Goal: Task Accomplishment & Management: Manage account settings

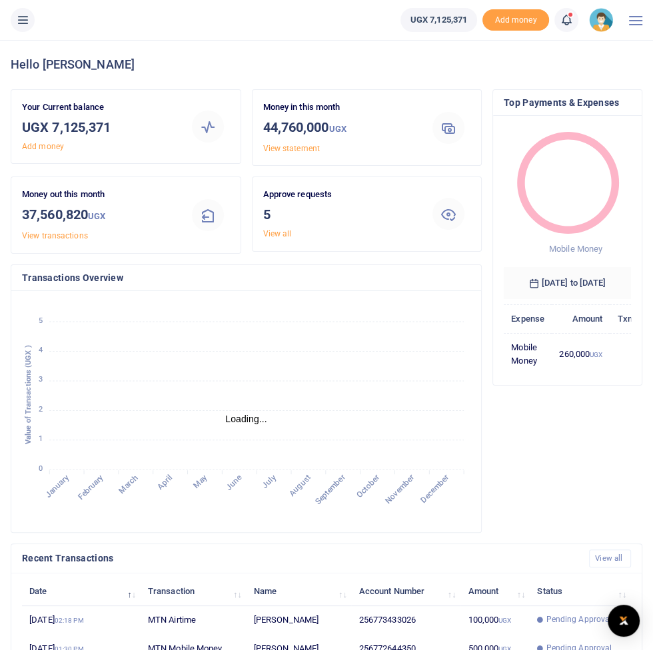
click at [22, 27] on button at bounding box center [23, 20] width 24 height 24
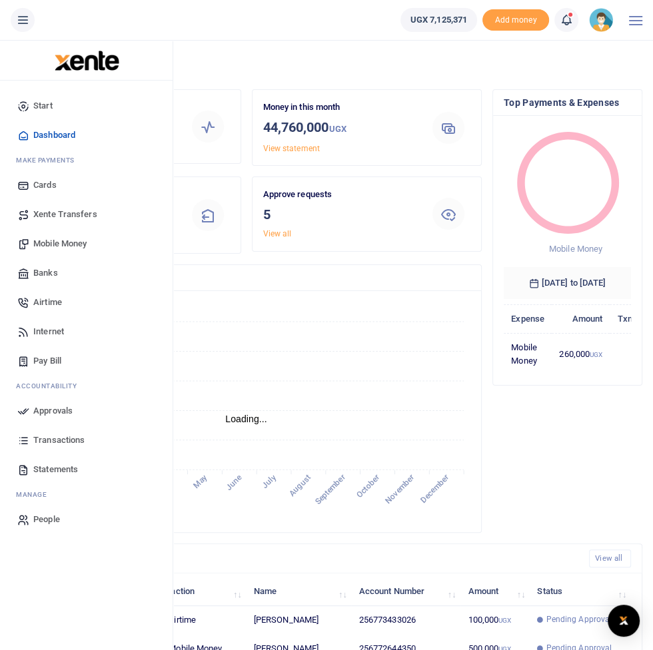
click at [37, 410] on span "Approvals" at bounding box center [52, 410] width 39 height 13
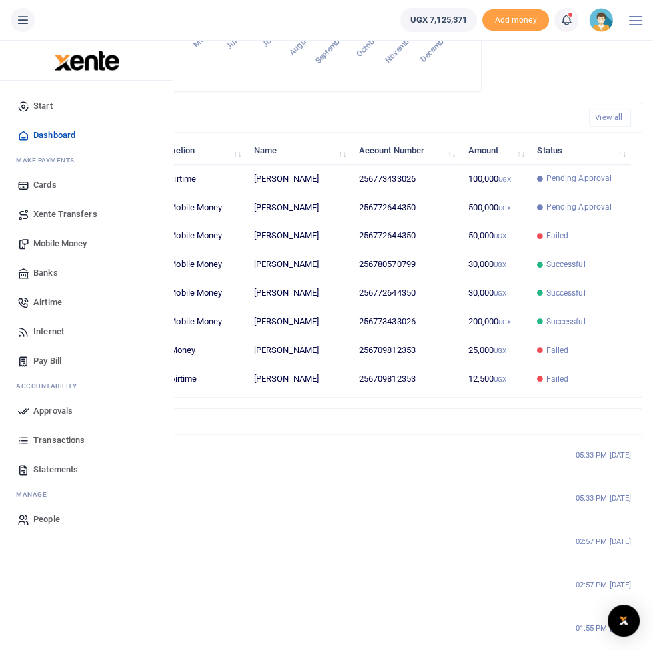
scroll to position [442, 0]
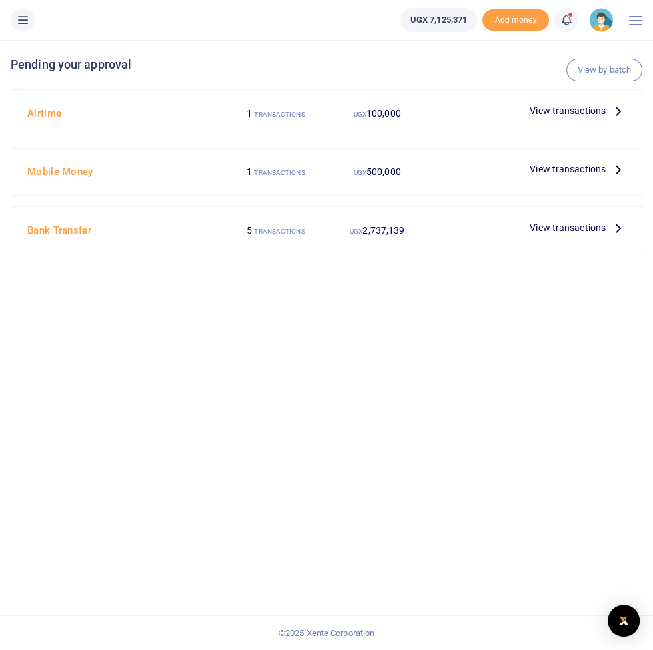
click at [590, 114] on span "View transactions" at bounding box center [568, 110] width 76 height 15
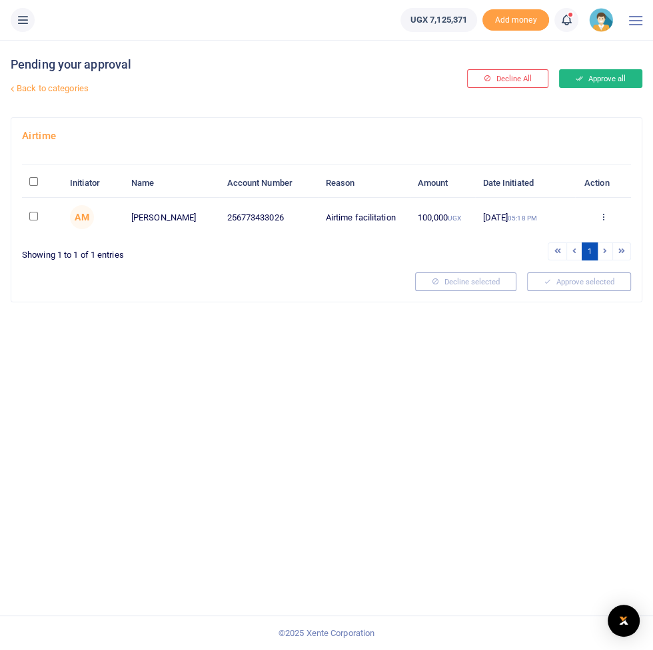
click at [619, 75] on button "Approve all" at bounding box center [600, 78] width 83 height 19
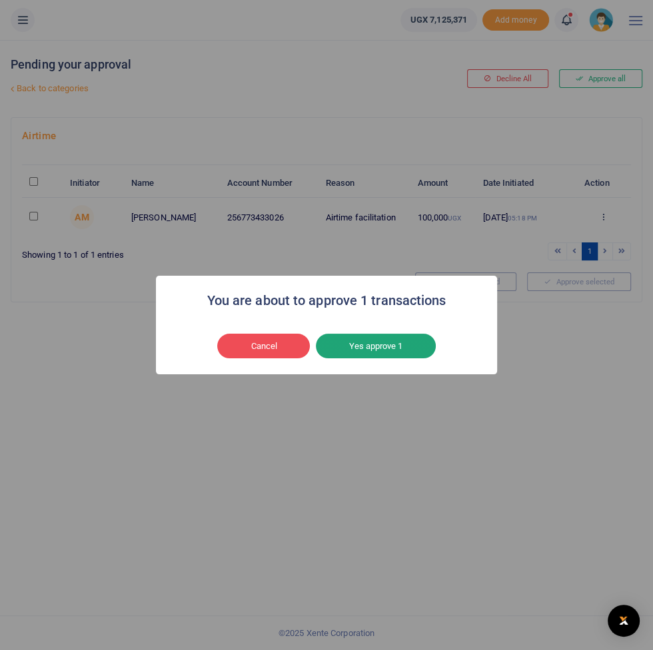
click at [409, 344] on button "Yes approve 1" at bounding box center [376, 346] width 120 height 25
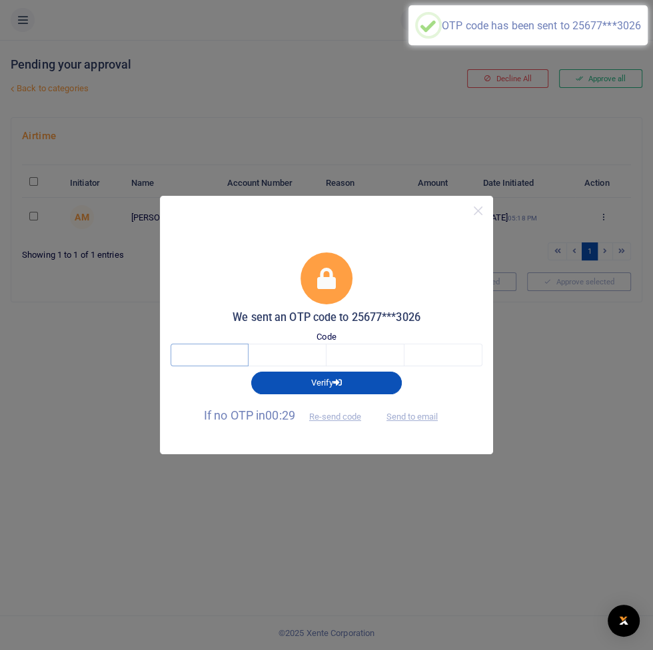
click at [203, 361] on input "text" at bounding box center [210, 355] width 78 height 23
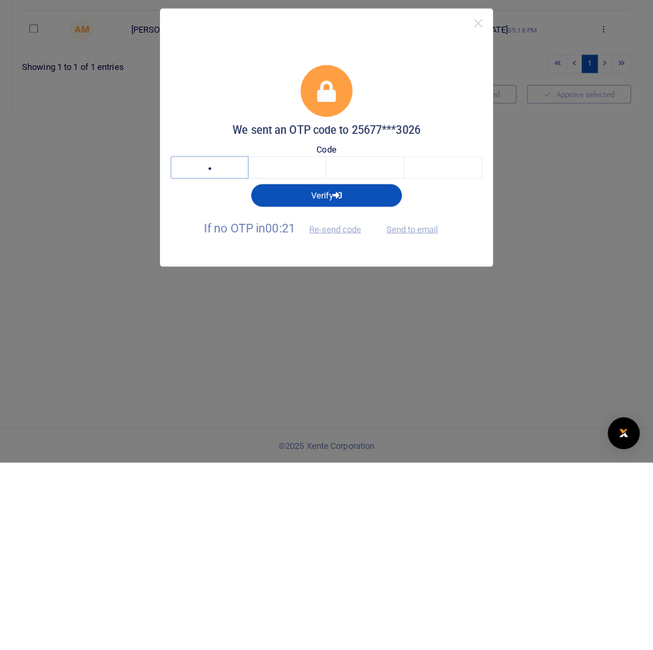
type input "9"
type input "0"
type input "5"
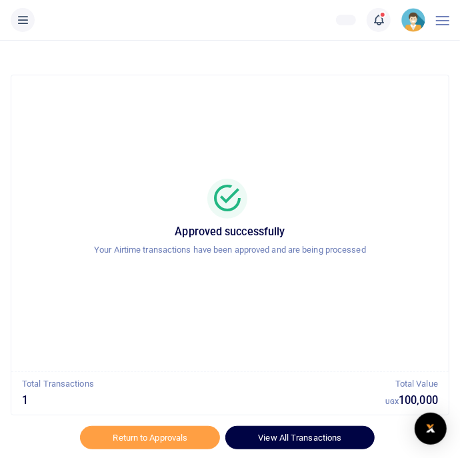
click at [334, 426] on link "View All Transactions" at bounding box center [299, 437] width 149 height 23
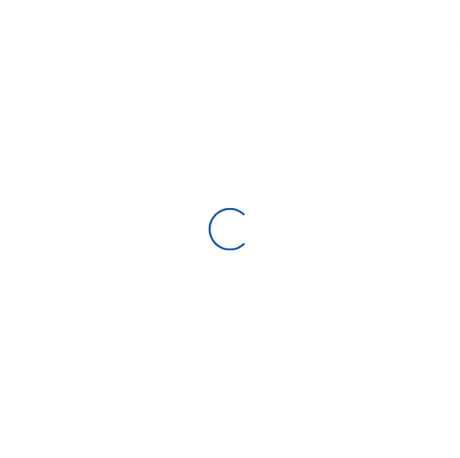
select select
type input "[DATE] - [DATE]"
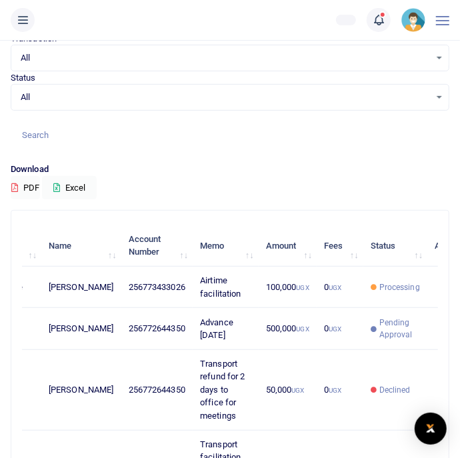
scroll to position [0, 127]
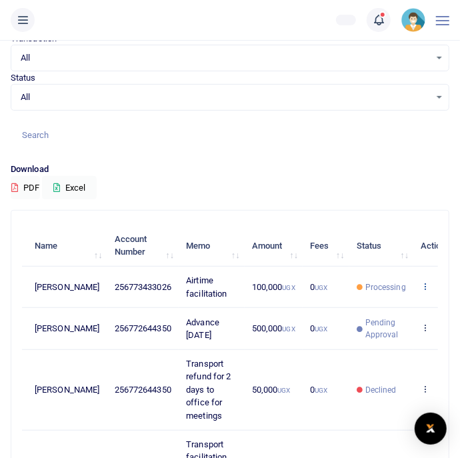
click at [420, 290] on icon at bounding box center [424, 285] width 9 height 9
click at [356, 319] on link "View details" at bounding box center [348, 321] width 105 height 19
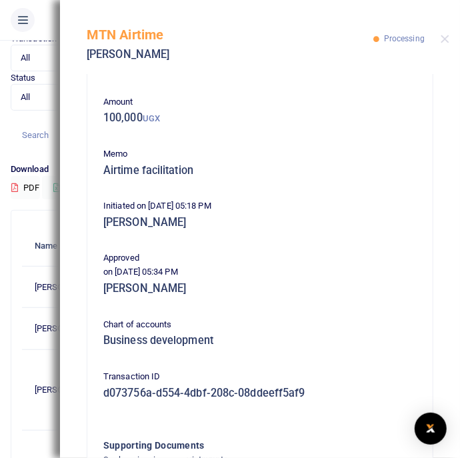
scroll to position [49, 0]
